Goal: Task Accomplishment & Management: Use online tool/utility

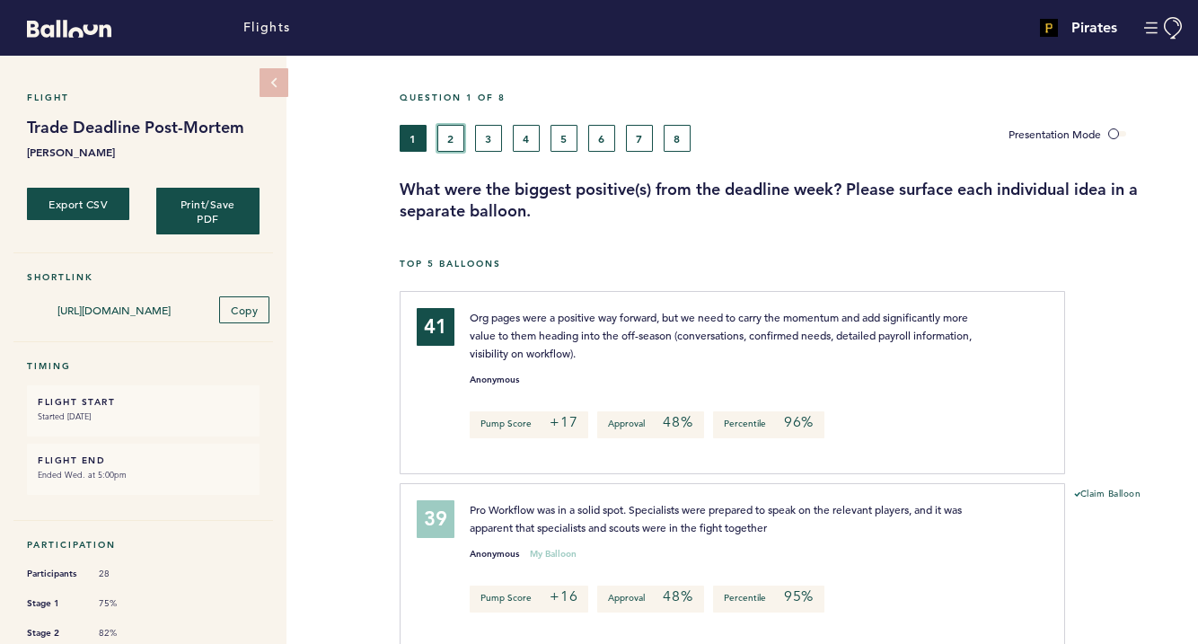
click at [443, 136] on button "2" at bounding box center [450, 138] width 27 height 27
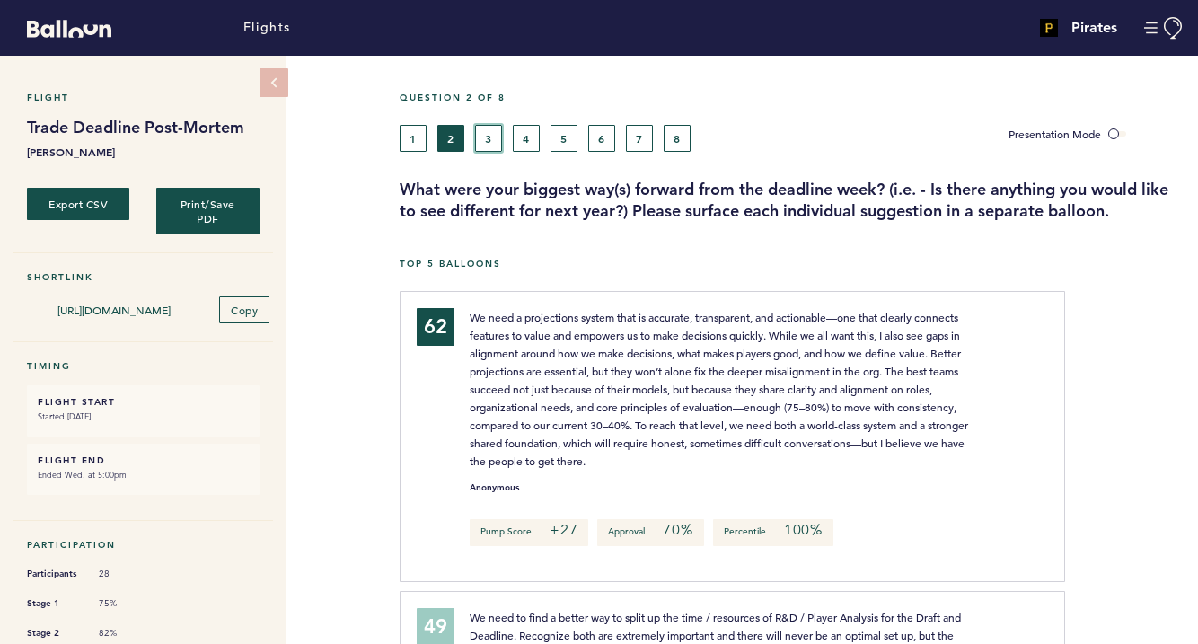
click at [484, 128] on button "3" at bounding box center [488, 138] width 27 height 27
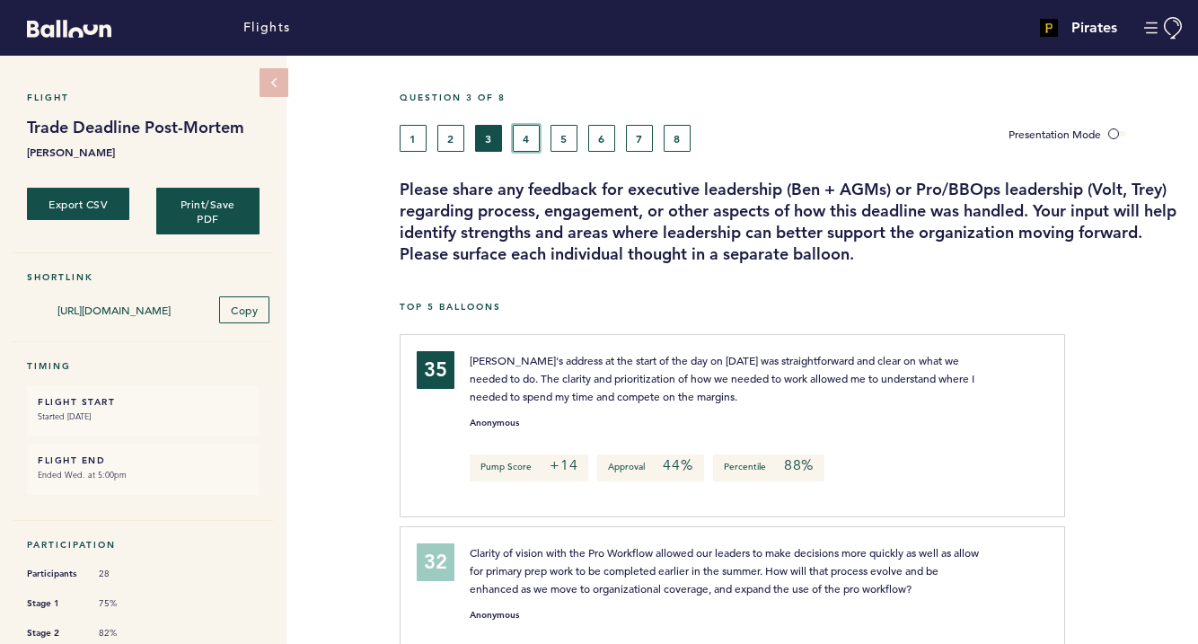
click at [528, 136] on button "4" at bounding box center [526, 138] width 27 height 27
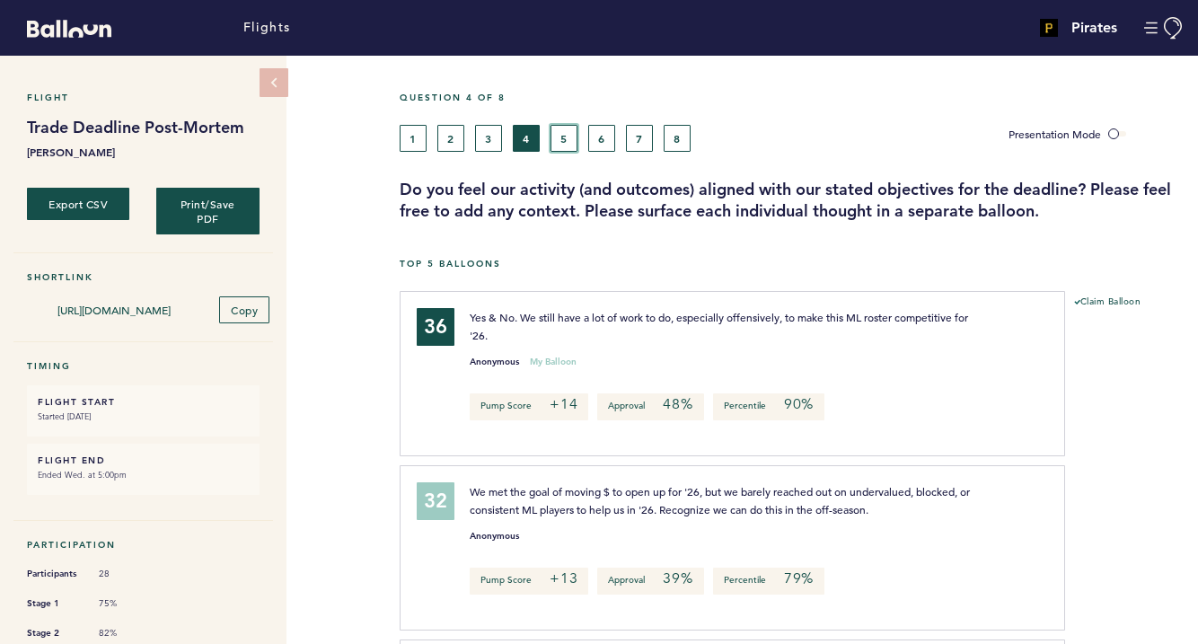
click at [557, 136] on button "5" at bounding box center [563, 138] width 27 height 27
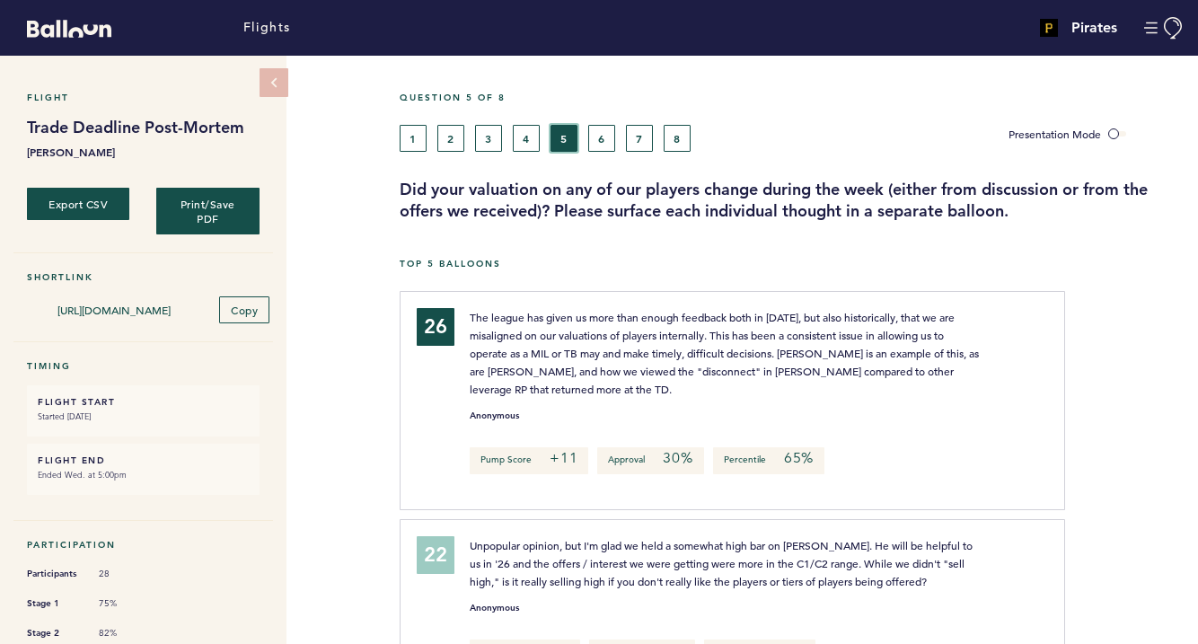
scroll to position [9, 0]
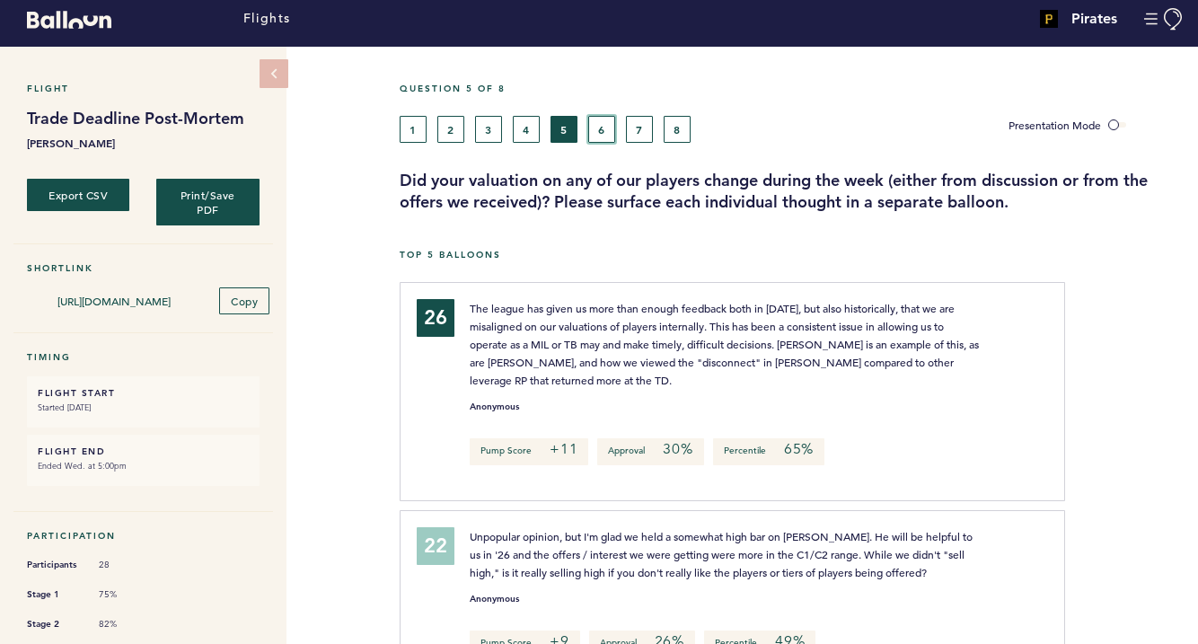
click at [602, 121] on button "6" at bounding box center [601, 129] width 27 height 27
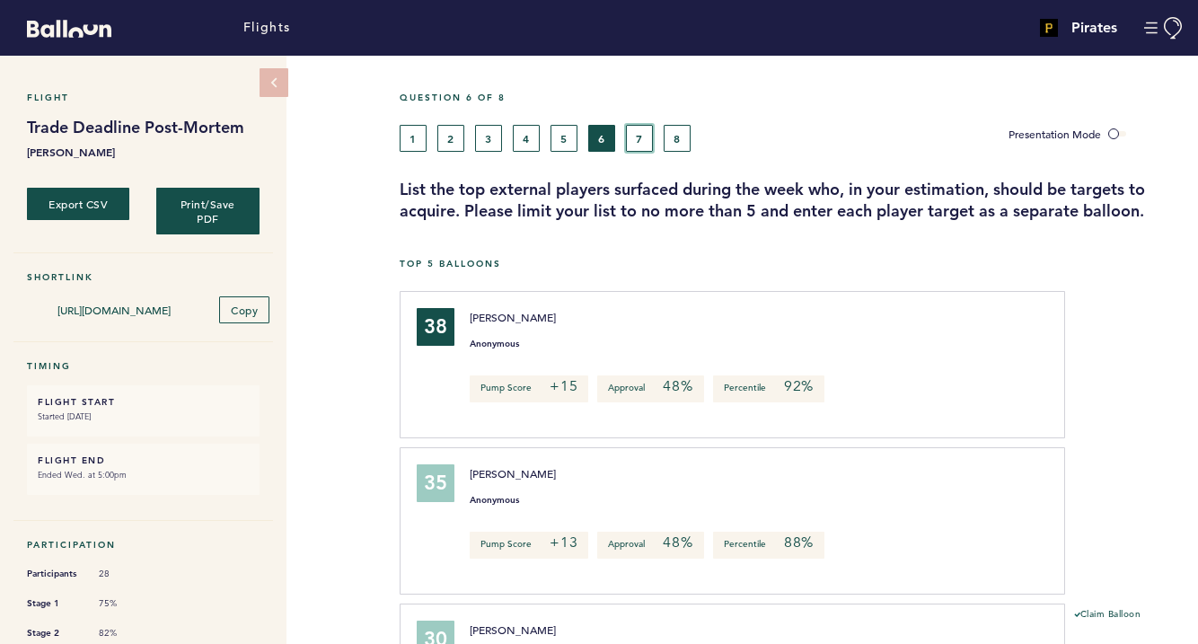
click at [640, 145] on button "7" at bounding box center [639, 138] width 27 height 27
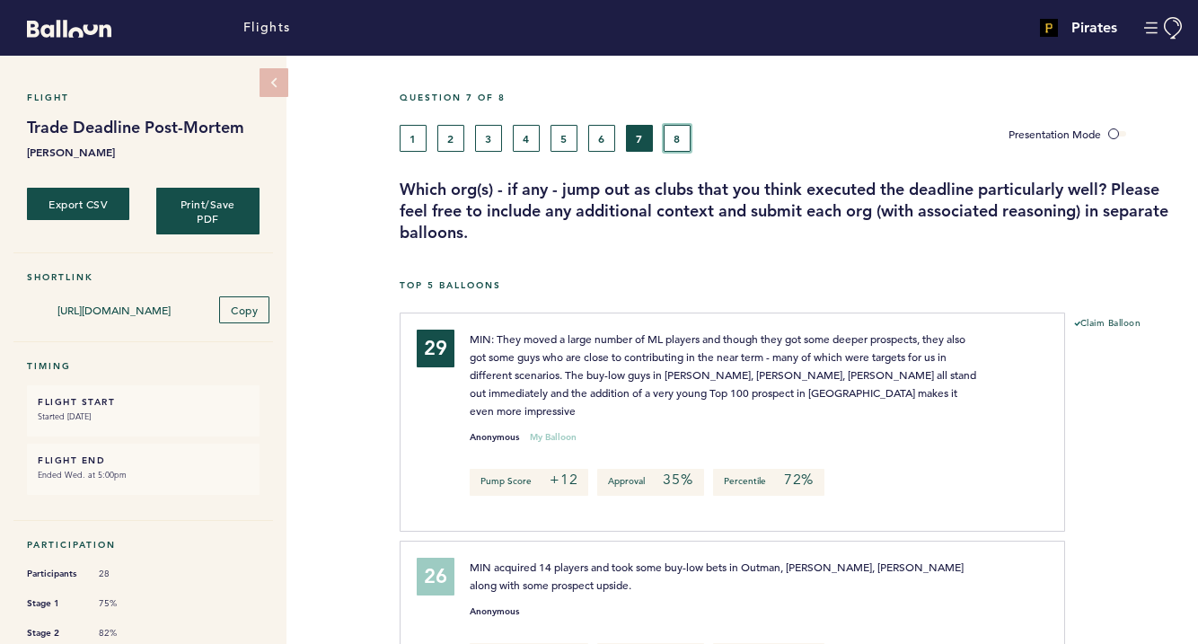
click at [671, 134] on button "8" at bounding box center [676, 138] width 27 height 27
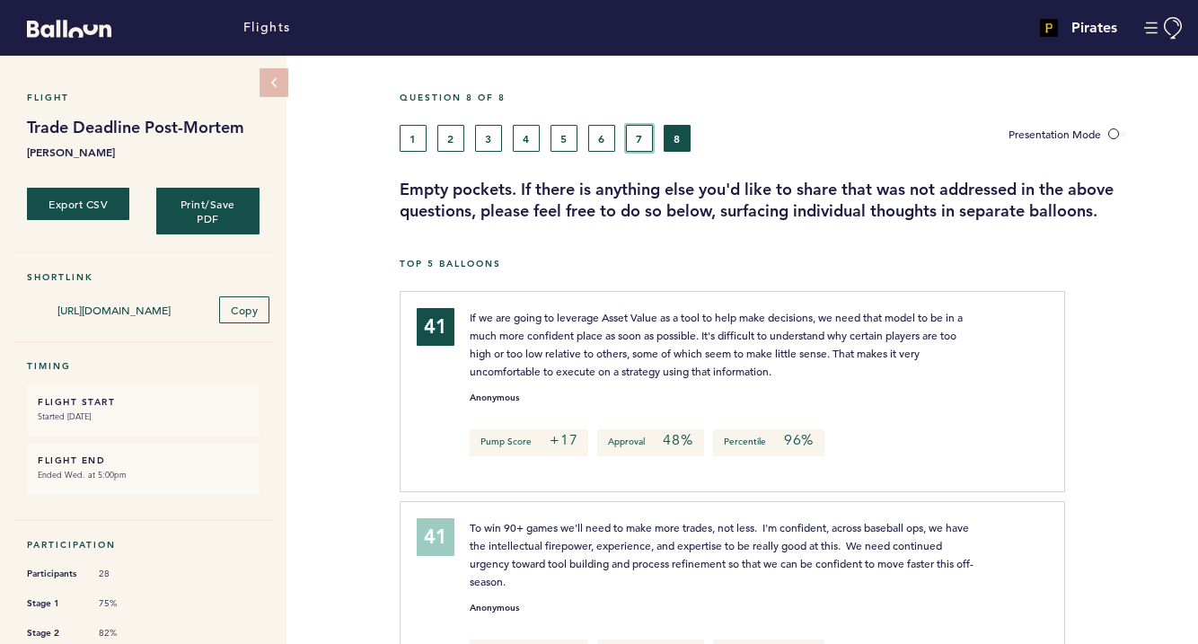
click at [630, 131] on button "7" at bounding box center [639, 138] width 27 height 27
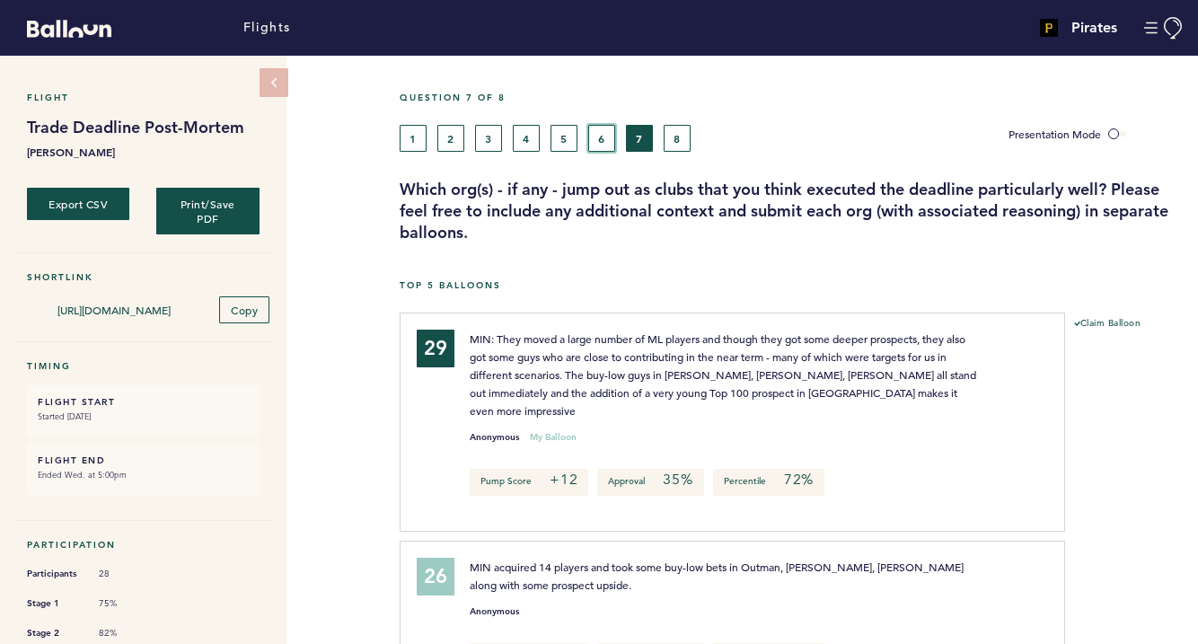
click at [598, 145] on button "6" at bounding box center [601, 138] width 27 height 27
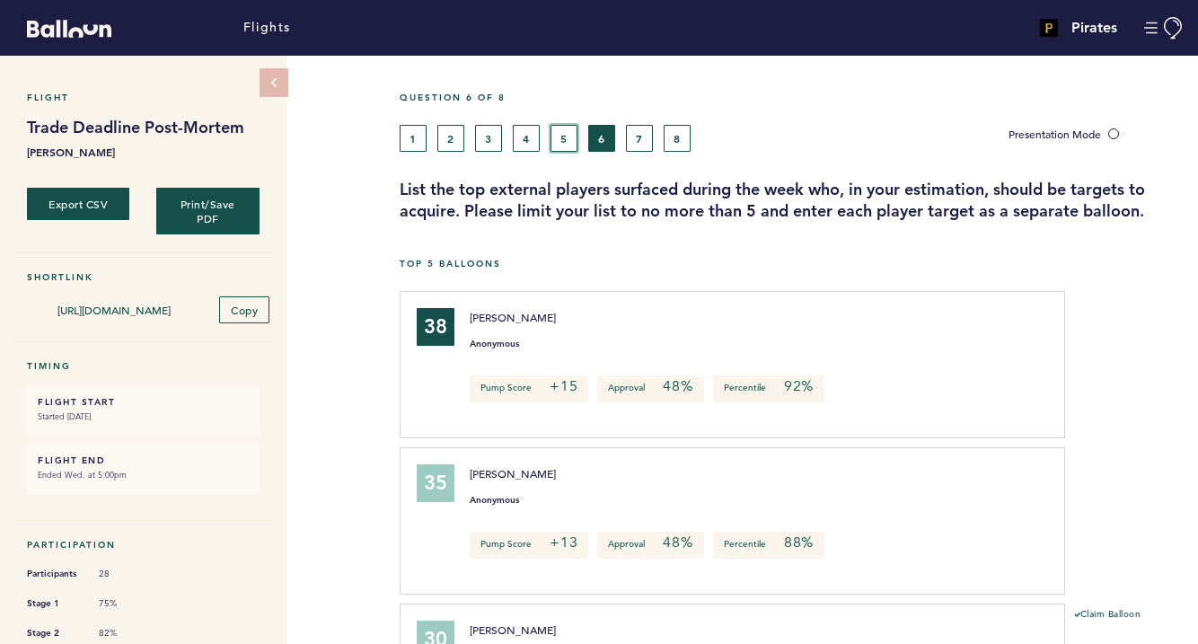
click at [556, 135] on button "5" at bounding box center [563, 138] width 27 height 27
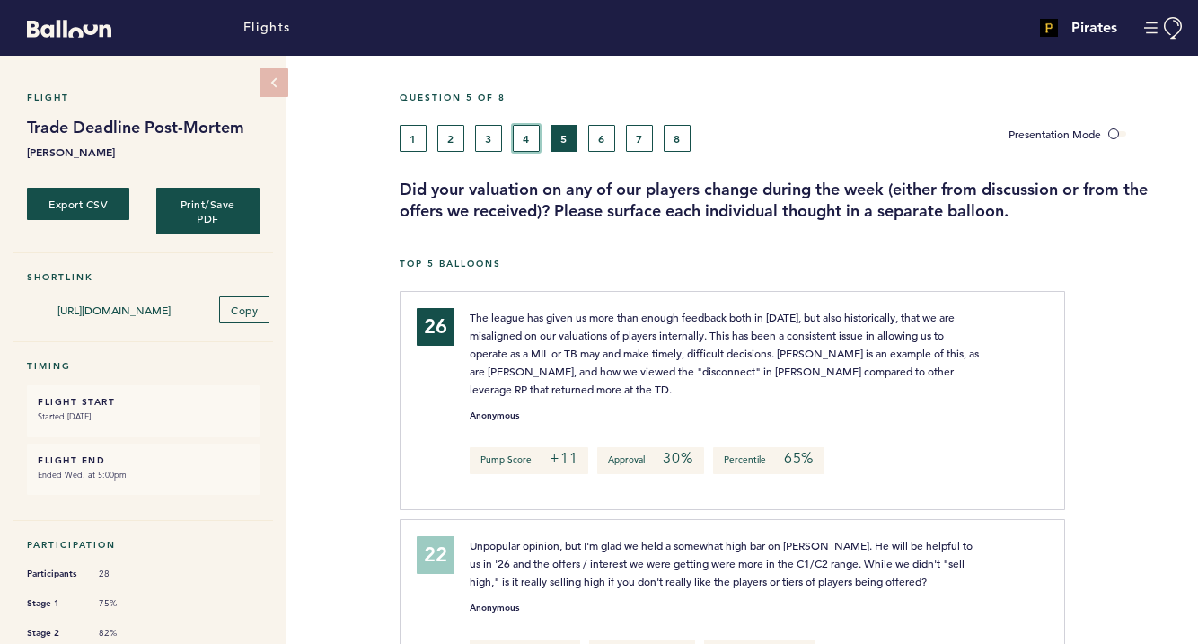
click at [530, 149] on button "4" at bounding box center [526, 138] width 27 height 27
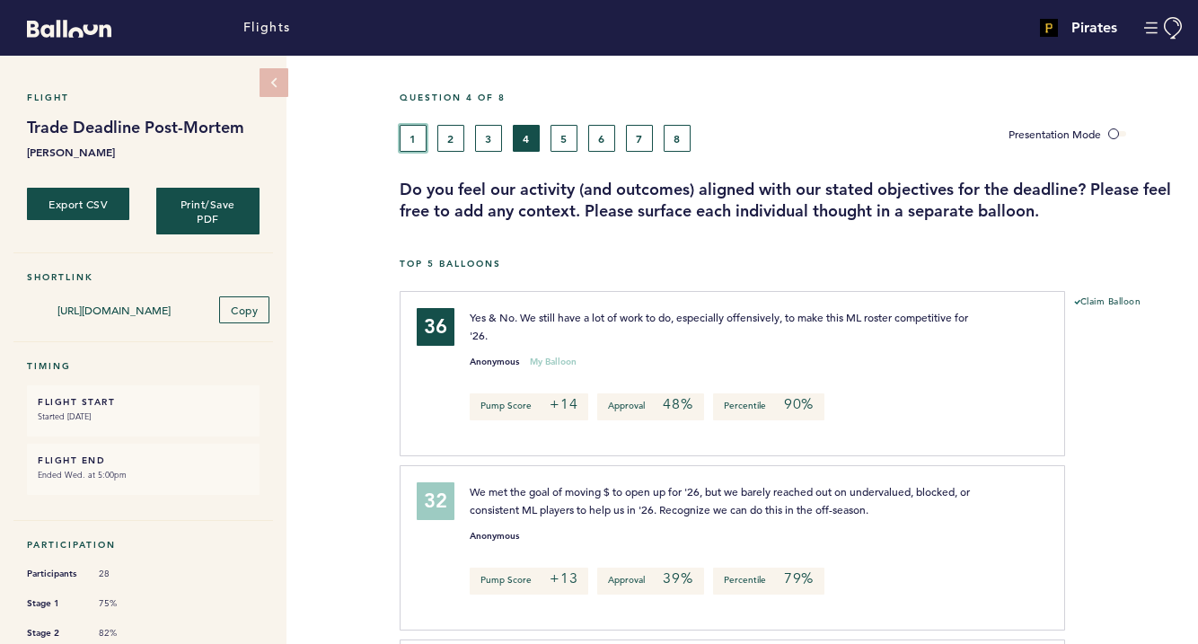
click at [415, 139] on button "1" at bounding box center [413, 138] width 27 height 27
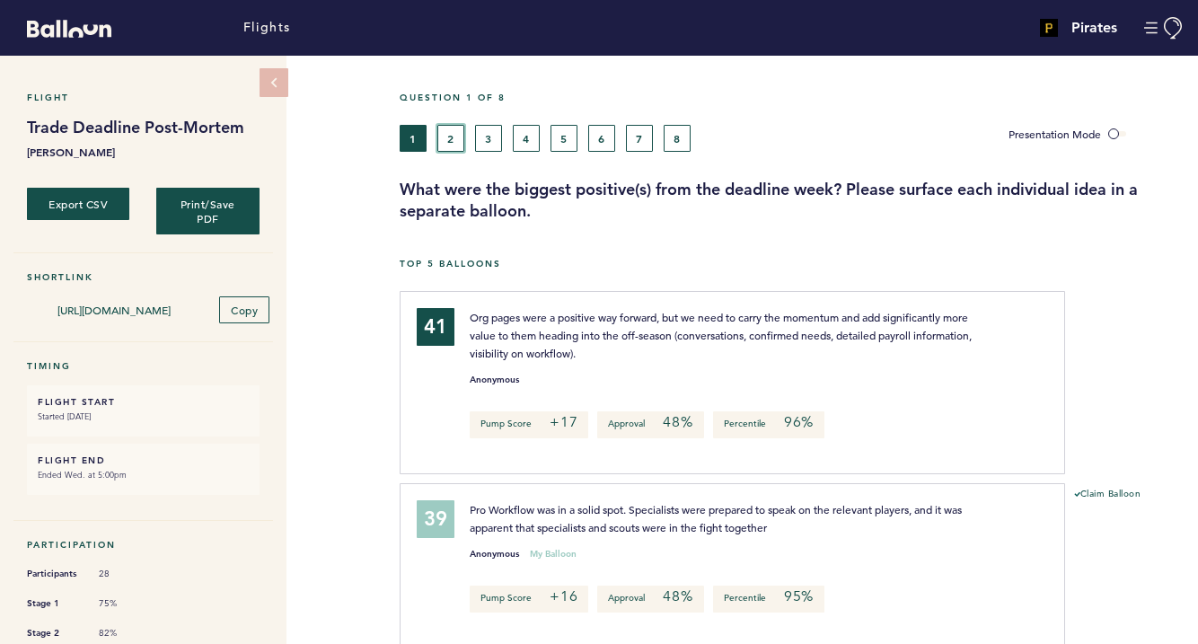
click at [449, 133] on button "2" at bounding box center [450, 138] width 27 height 27
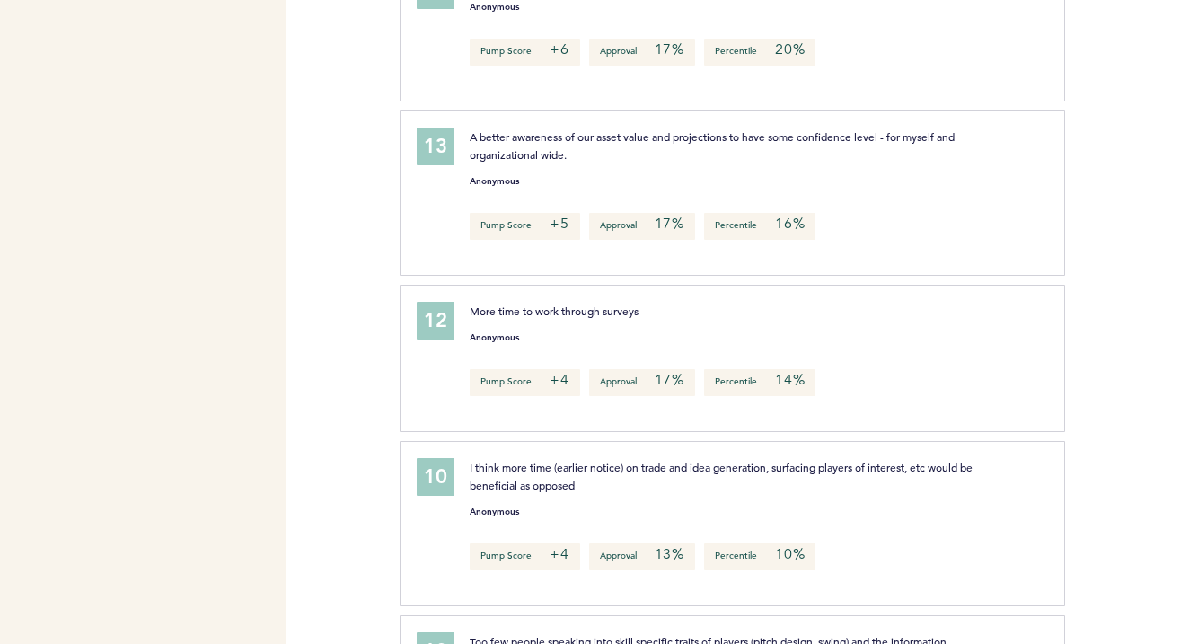
scroll to position [11978, 0]
